Goal: Information Seeking & Learning: Understand process/instructions

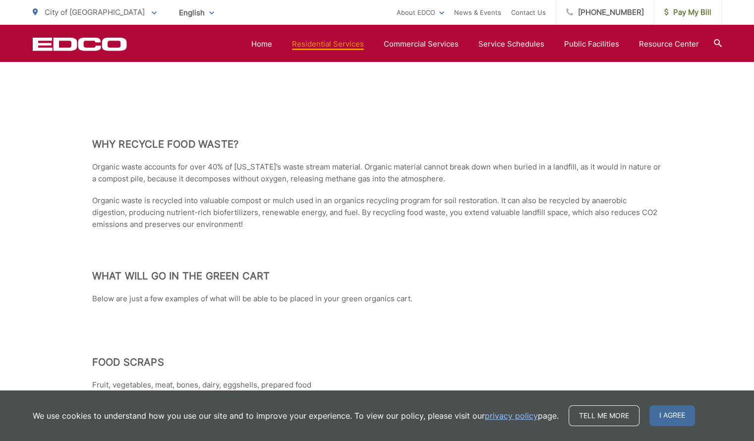
scroll to position [1014, 0]
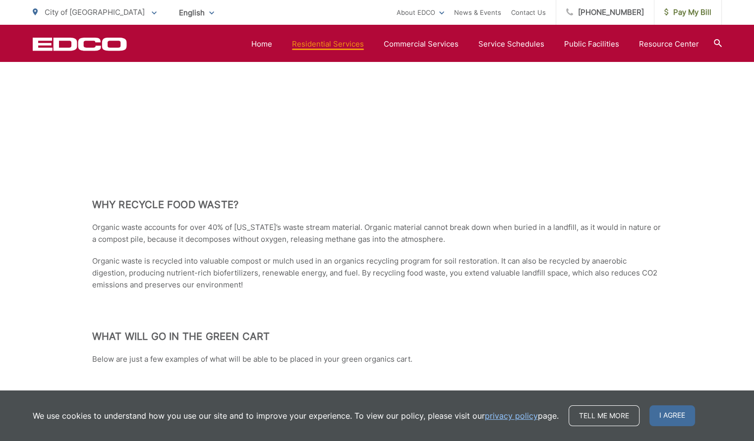
click at [227, 292] on div at bounding box center [377, 311] width 570 height 40
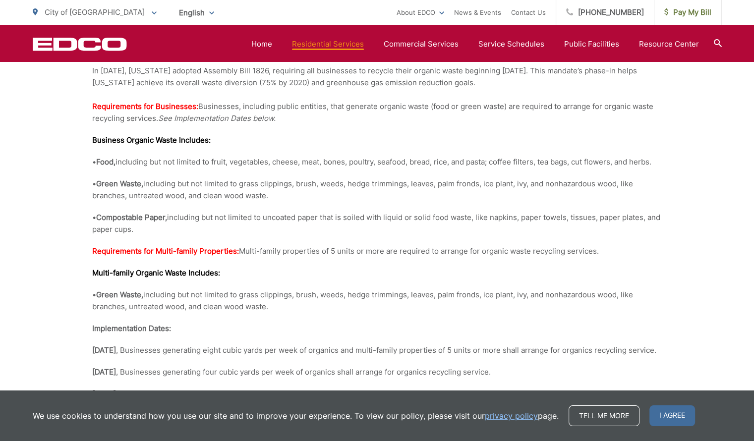
scroll to position [2063, 0]
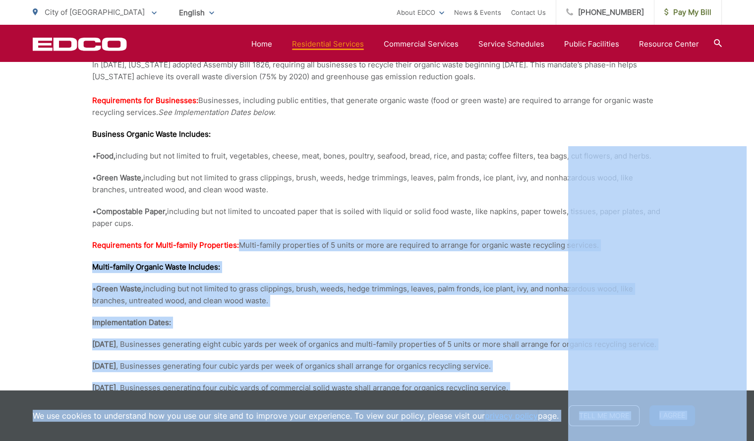
drag, startPoint x: 245, startPoint y: 232, endPoint x: 567, endPoint y: 224, distance: 322.6
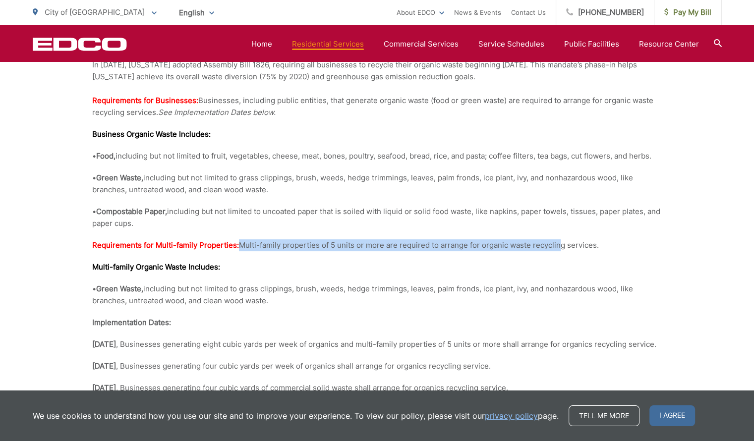
drag, startPoint x: 244, startPoint y: 232, endPoint x: 563, endPoint y: 232, distance: 318.6
click at [563, 239] on p "Requirements for Multi-family Properties: Multi-family properties of 5 units or…" at bounding box center [377, 245] width 570 height 12
copy p "Multi-family properties of 5 units or more are required to arrange for organic …"
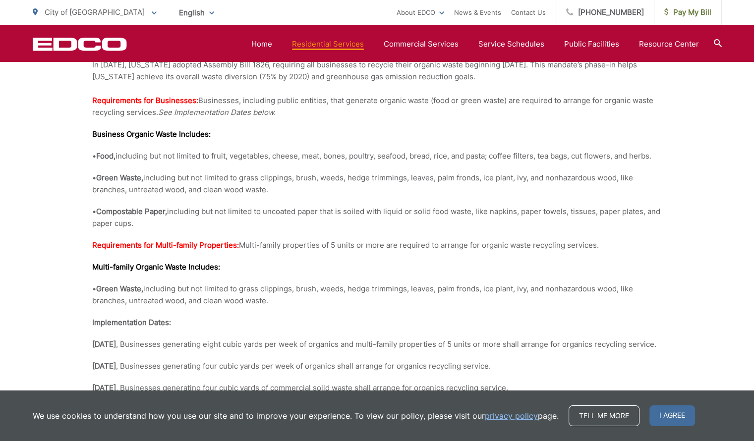
click at [382, 338] on p "[DATE] , Businesses generating eight cubic yards per week of organics and multi…" at bounding box center [377, 344] width 570 height 12
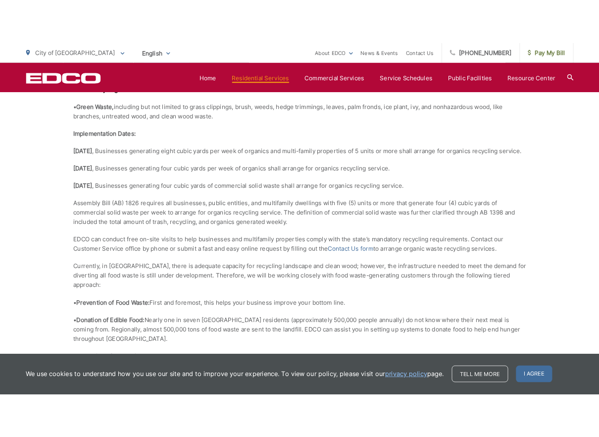
scroll to position [2275, 0]
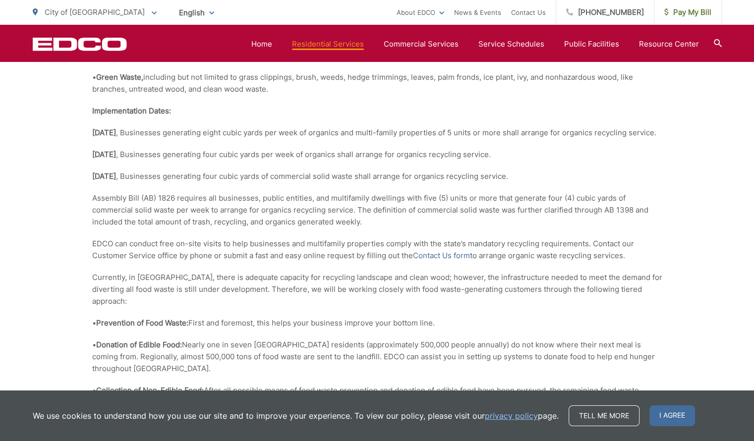
click at [283, 228] on div "AB 1826 – [US_STATE]’s Commercial and Multi-Family Recycling Mandate In [DATE],…" at bounding box center [377, 285] width 570 height 921
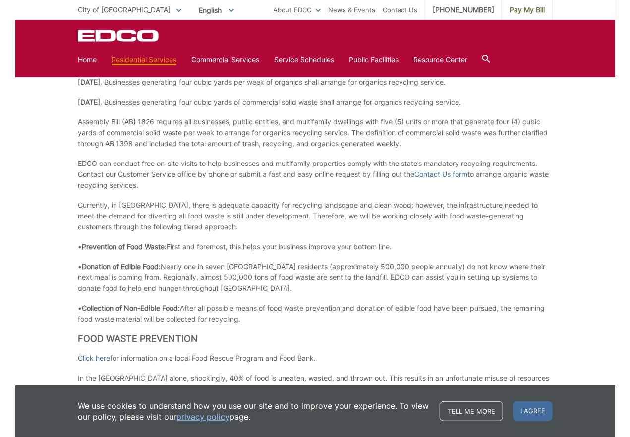
scroll to position [2205, 0]
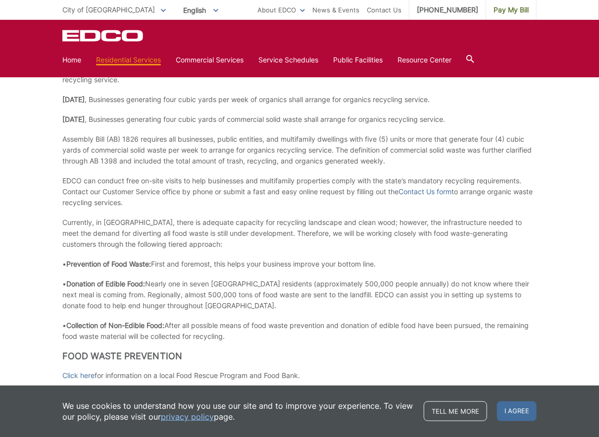
click at [238, 181] on div "AB 1826 – [US_STATE]’s Commercial and Multi-Family Recycling Mandate In [DATE],…" at bounding box center [299, 226] width 475 height 894
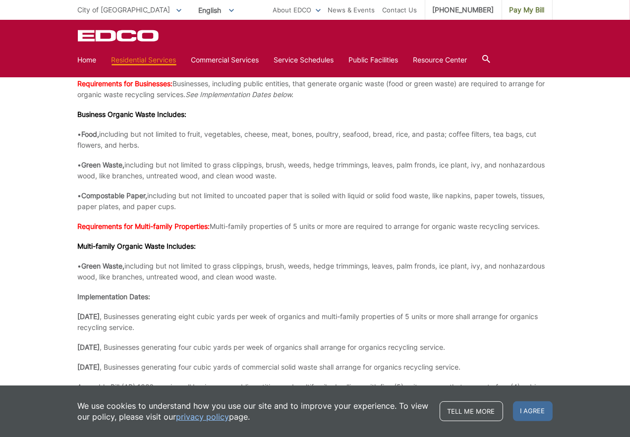
scroll to position [1954, 0]
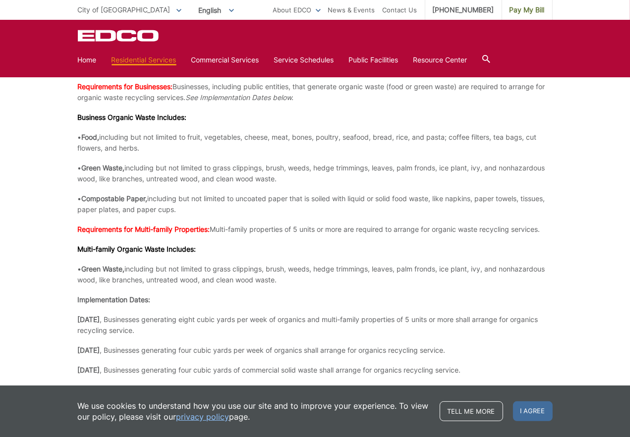
click at [488, 56] on icon at bounding box center [486, 59] width 8 height 8
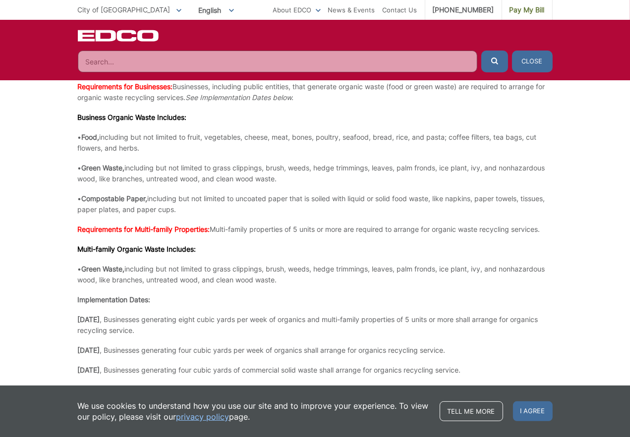
click at [294, 62] on input "Search" at bounding box center [277, 62] width 399 height 22
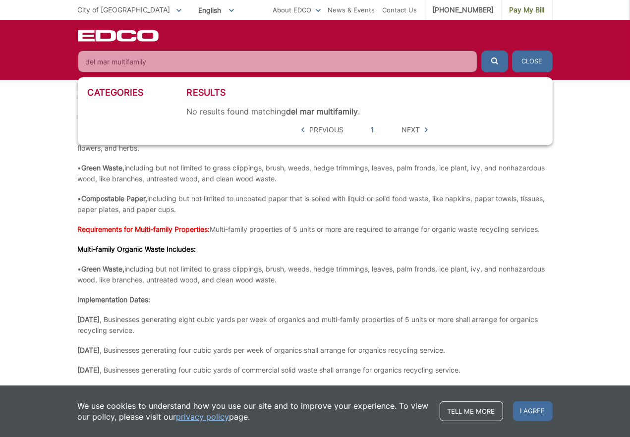
click at [481, 51] on button "submit" at bounding box center [494, 62] width 27 height 22
click at [494, 67] on span "submit" at bounding box center [494, 61] width 7 height 11
click at [127, 62] on input "del mar multifamily" at bounding box center [277, 62] width 399 height 22
click at [481, 51] on button "submit" at bounding box center [494, 62] width 27 height 22
click at [113, 64] on input "del mar multi-family" at bounding box center [277, 62] width 399 height 22
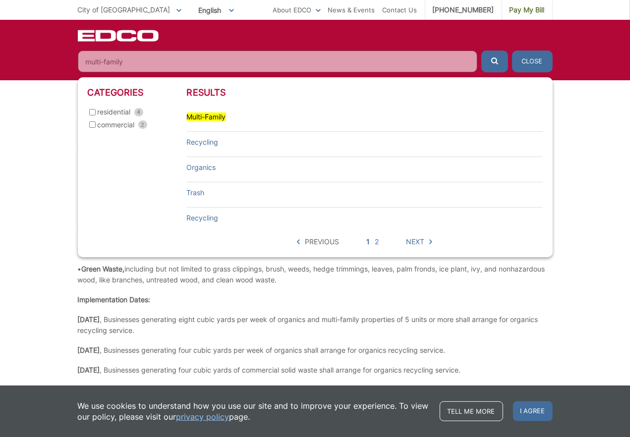
click at [209, 66] on input "multi-family" at bounding box center [277, 62] width 399 height 22
type input "multi-family organics"
click at [481, 51] on button "submit" at bounding box center [494, 62] width 27 height 22
click at [198, 169] on mark "Organics" at bounding box center [201, 167] width 29 height 8
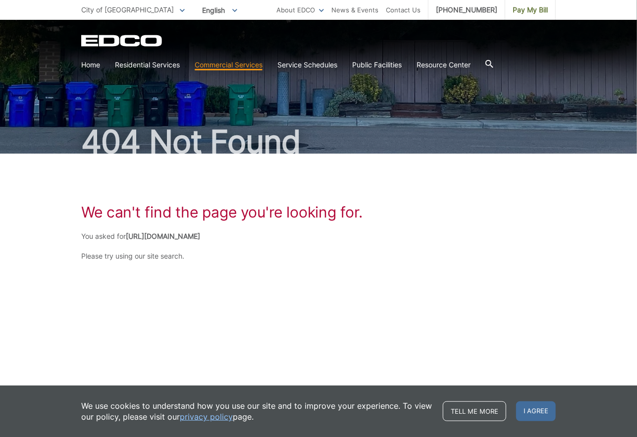
click at [180, 10] on icon at bounding box center [182, 10] width 5 height 3
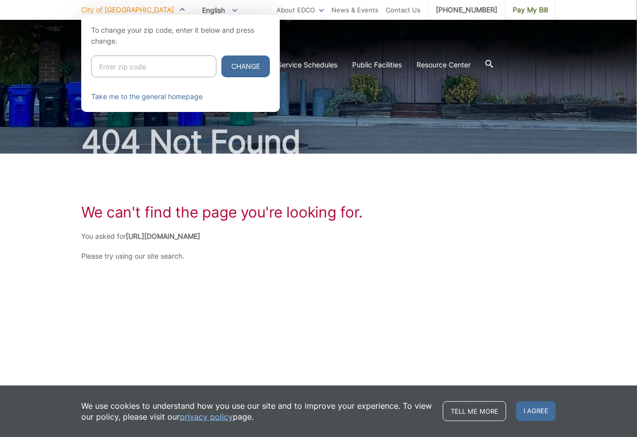
click at [125, 68] on input "Enter zip code" at bounding box center [153, 66] width 125 height 22
type input "92014"
click at [235, 66] on button "Change" at bounding box center [245, 66] width 49 height 22
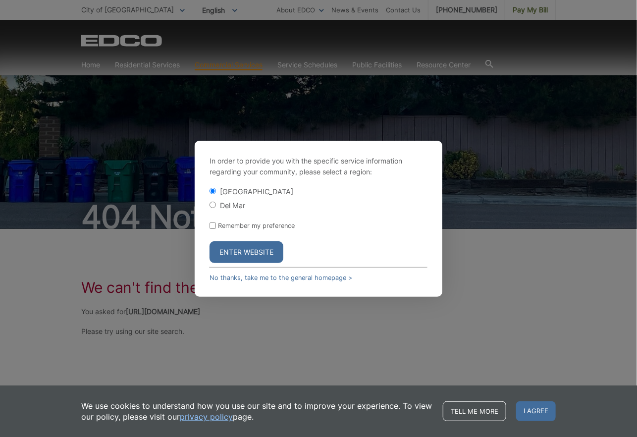
click at [229, 206] on label "Del Mar" at bounding box center [232, 205] width 25 height 8
click at [216, 206] on input "Del Mar" at bounding box center [213, 205] width 6 height 6
radio input "true"
click at [234, 251] on button "Enter Website" at bounding box center [247, 252] width 74 height 22
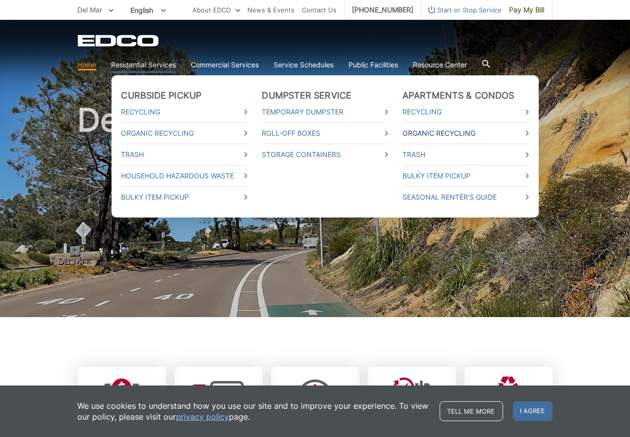
click at [418, 133] on link "Organic Recycling" at bounding box center [466, 133] width 126 height 11
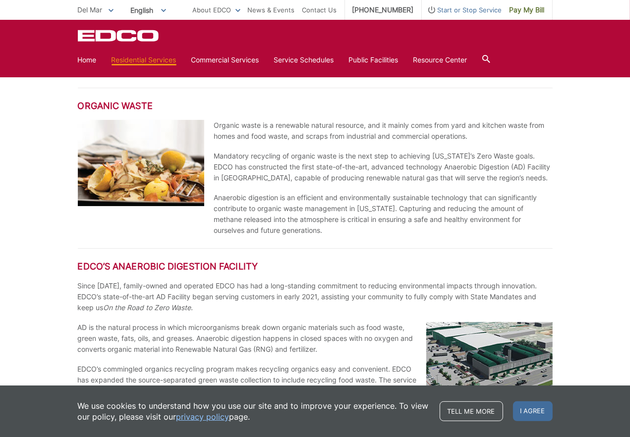
scroll to position [605, 0]
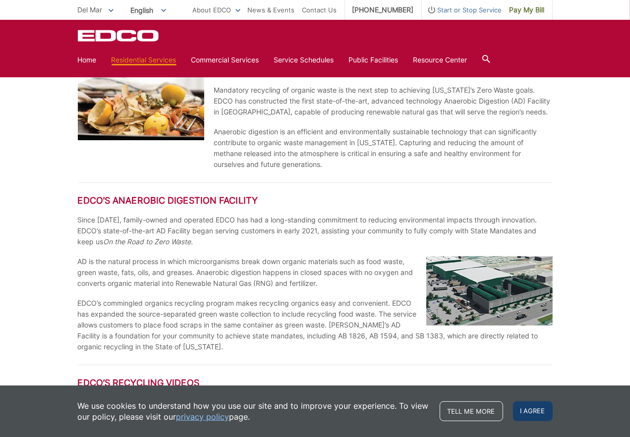
click at [530, 409] on span "I agree" at bounding box center [533, 411] width 40 height 20
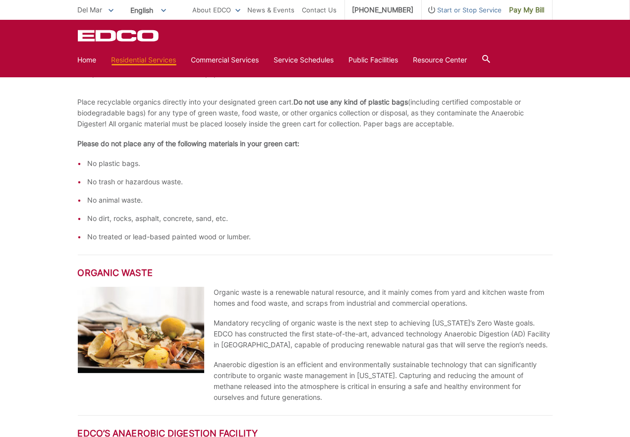
scroll to position [1734, 0]
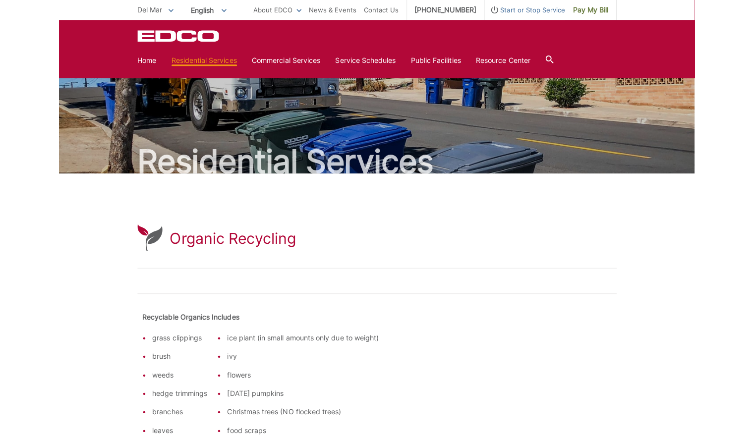
scroll to position [0, 0]
